Goal: Task Accomplishment & Management: Manage account settings

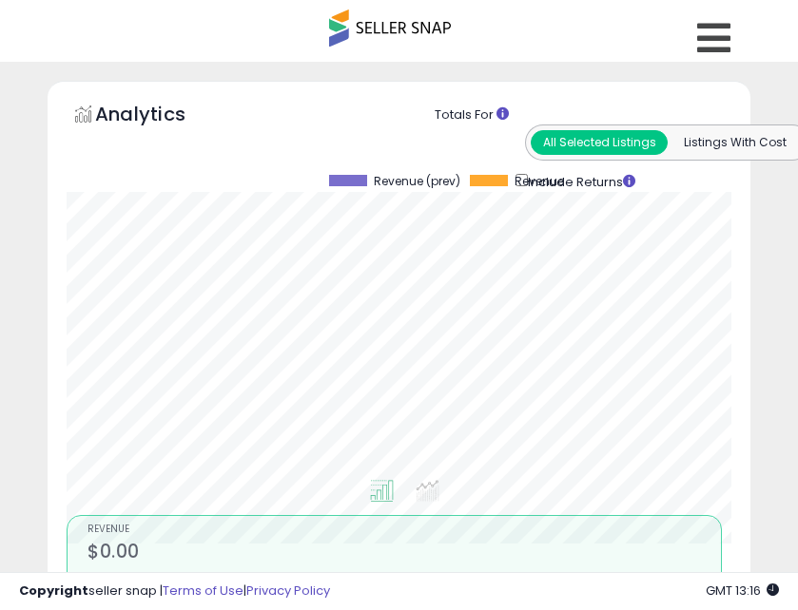
select select "**"
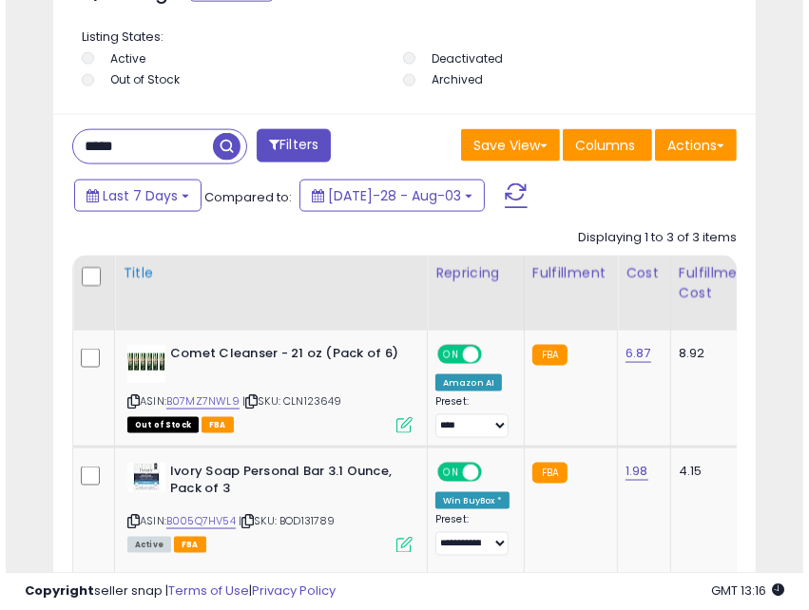
scroll to position [1319, 0]
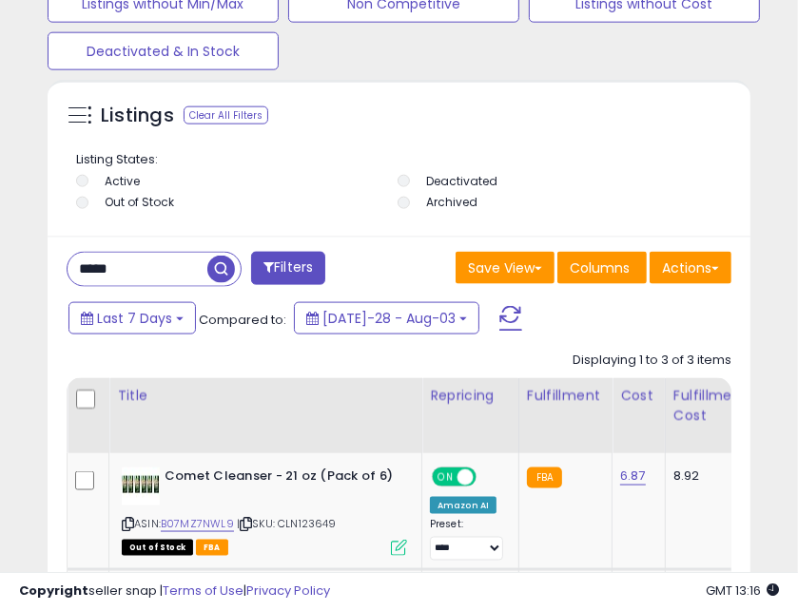
drag, startPoint x: 164, startPoint y: 266, endPoint x: -7, endPoint y: 249, distance: 171.0
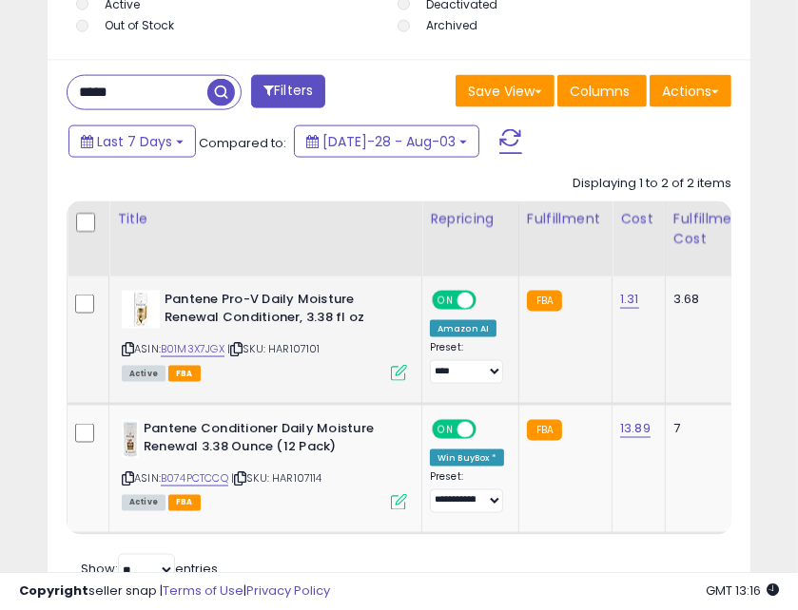
scroll to position [1594, 0]
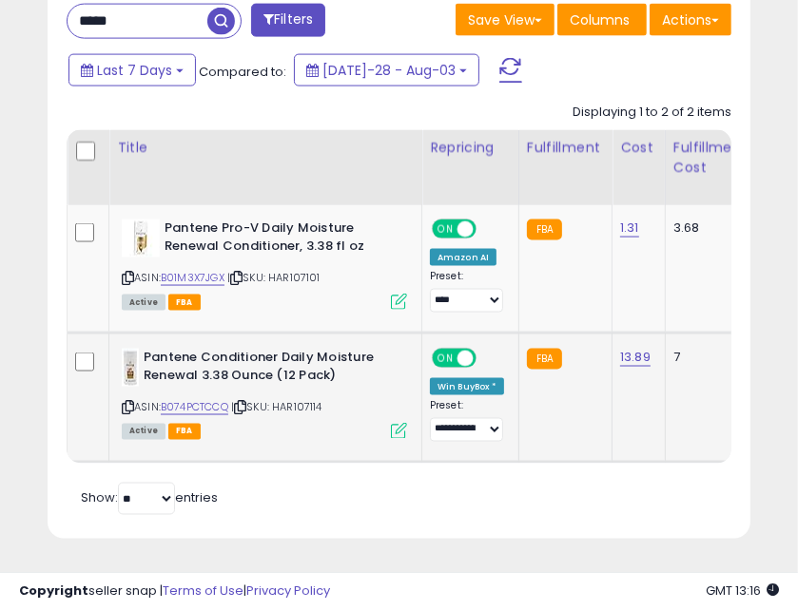
click at [246, 402] on icon at bounding box center [240, 407] width 12 height 10
click at [241, 273] on icon at bounding box center [236, 278] width 12 height 10
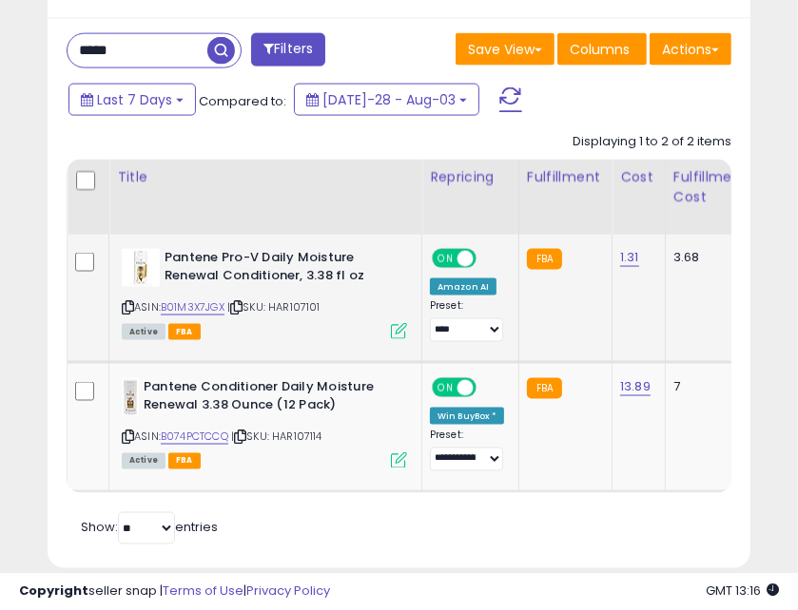
scroll to position [1442, 0]
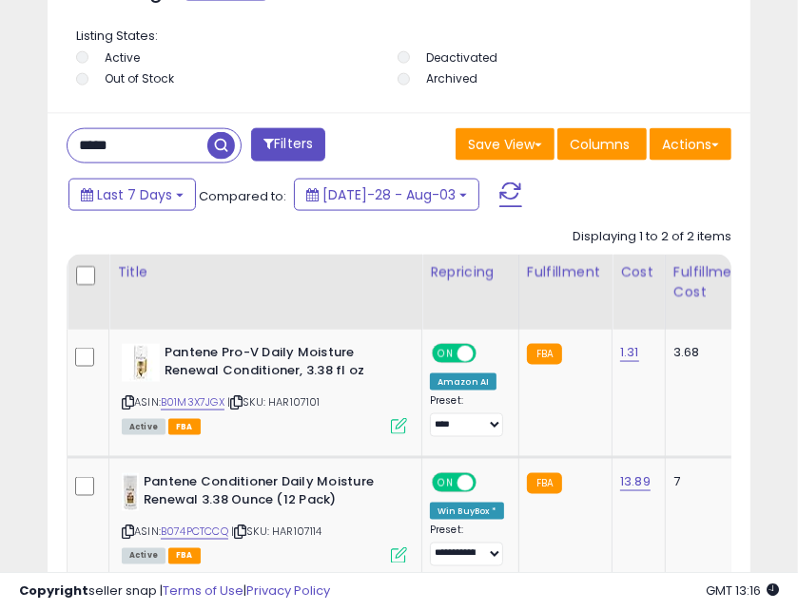
click at [150, 149] on input "*****" at bounding box center [138, 145] width 140 height 33
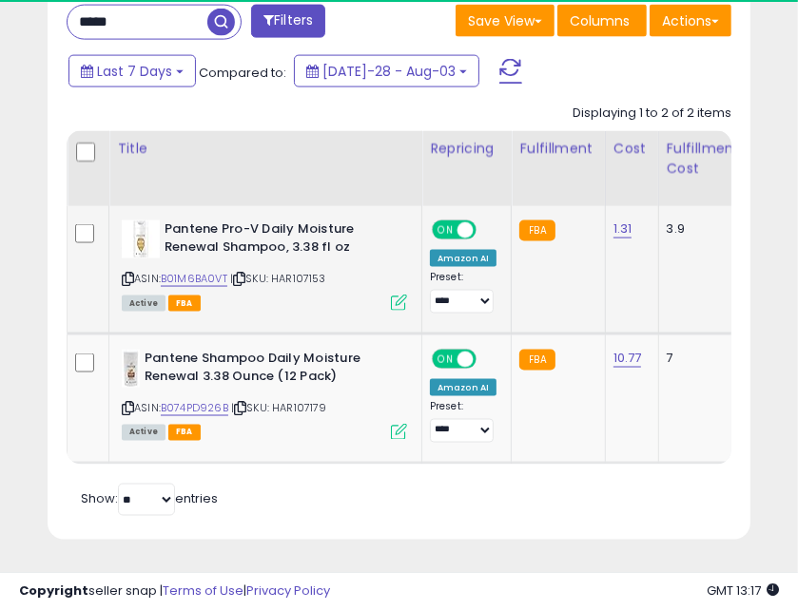
scroll to position [370, 692]
click at [243, 278] on icon at bounding box center [239, 279] width 12 height 10
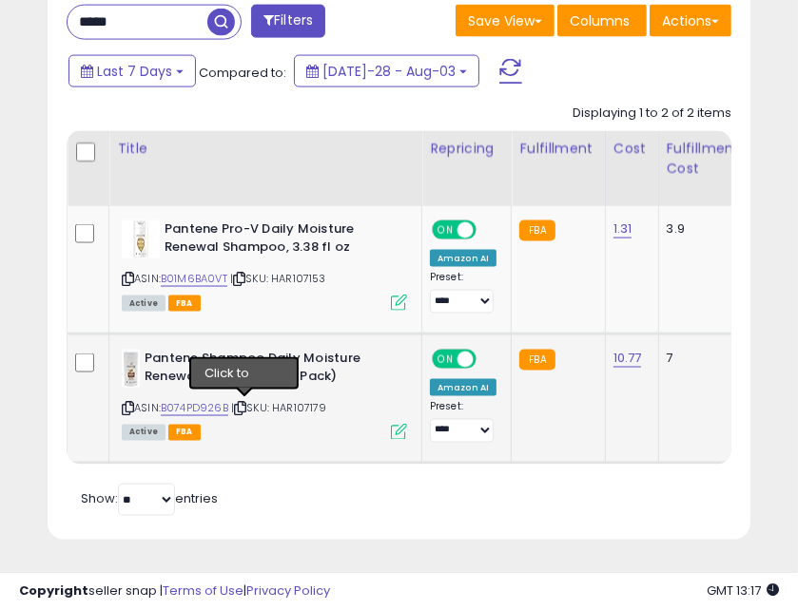
click at [246, 405] on icon at bounding box center [240, 408] width 12 height 10
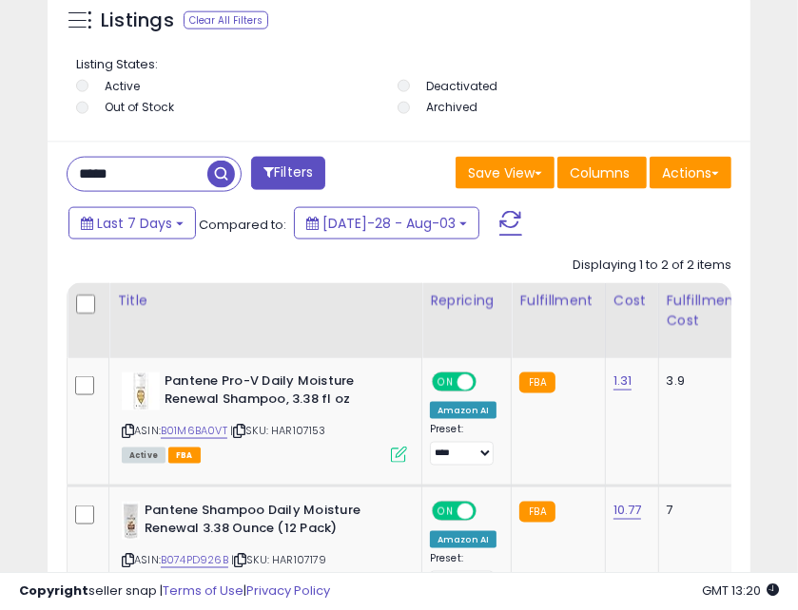
click at [114, 177] on input "*****" at bounding box center [138, 174] width 140 height 33
type input "*****"
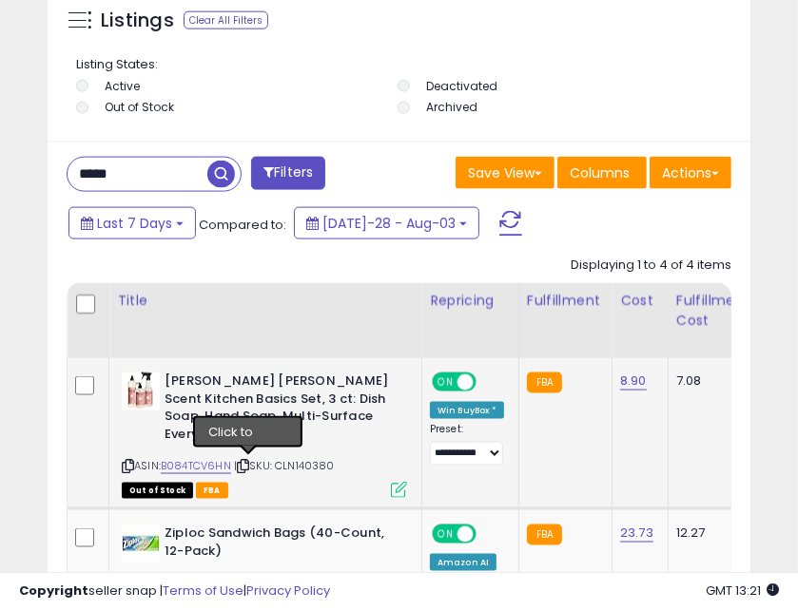
click at [248, 467] on icon at bounding box center [243, 466] width 12 height 10
click at [399, 479] on div "ASIN: B084TCV6HN | SKU: CLN140380 Out of Stock FBA" at bounding box center [264, 435] width 285 height 124
click at [398, 492] on icon at bounding box center [399, 490] width 16 height 16
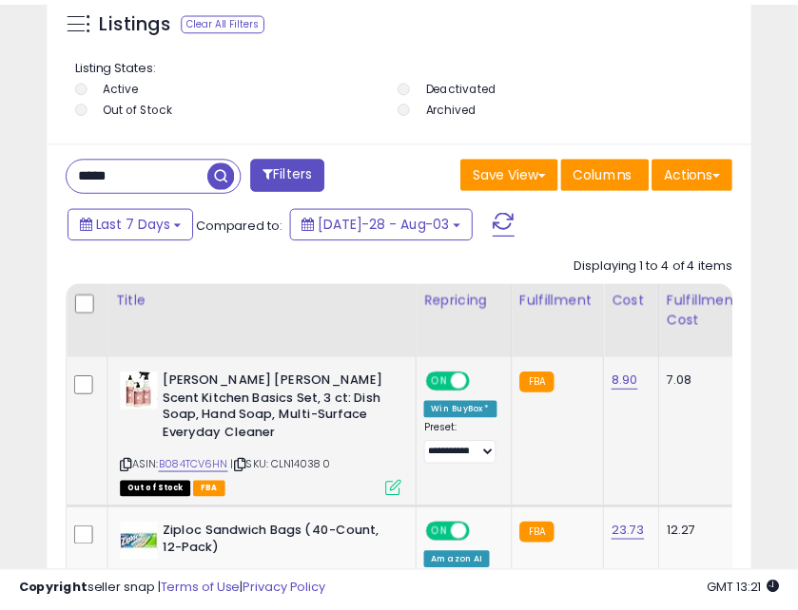
scroll to position [370, 704]
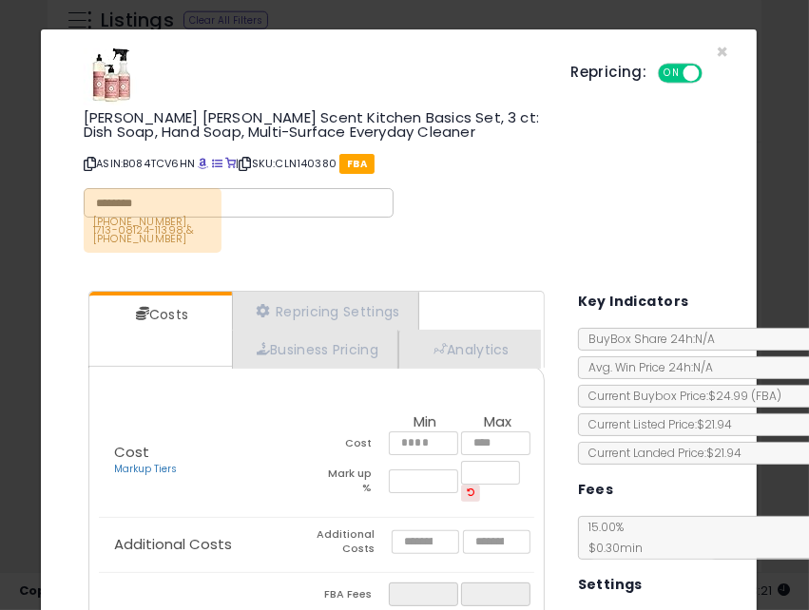
click at [718, 47] on div "[PERSON_NAME] [PERSON_NAME] Scent Kitchen Basics Set, 3 ct: Dish Soap, Hand Soa…" at bounding box center [398, 153] width 687 height 219
click at [716, 49] on span "×" at bounding box center [722, 52] width 12 height 28
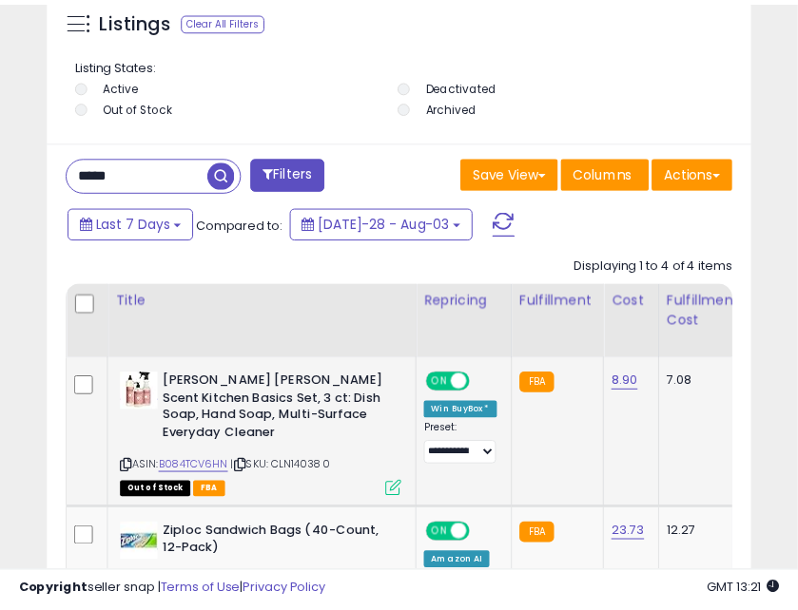
scroll to position [950361, 950039]
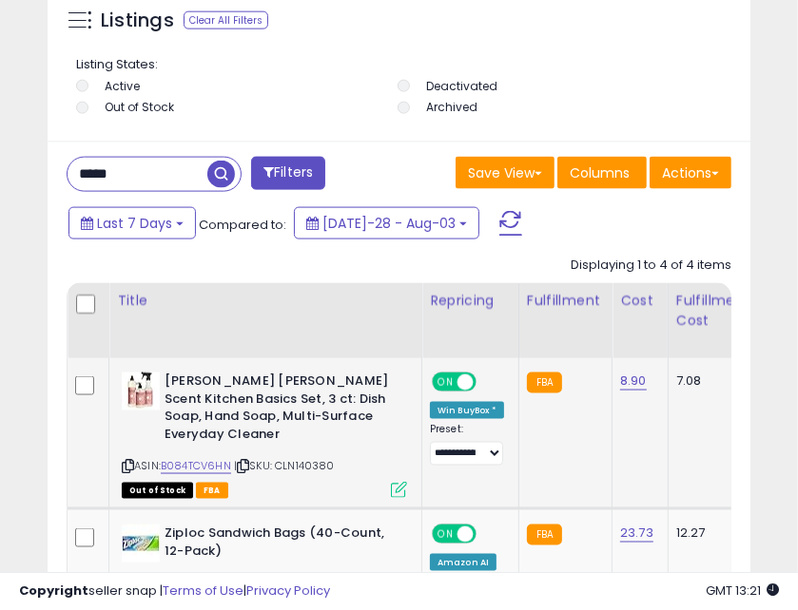
click at [245, 467] on icon at bounding box center [243, 466] width 12 height 10
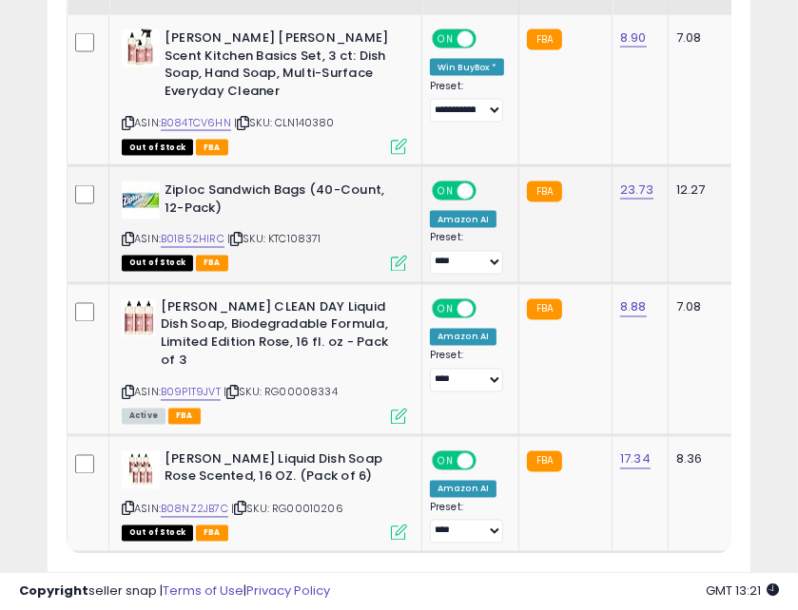
scroll to position [1870, 0]
